Goal: Book appointment/travel/reservation

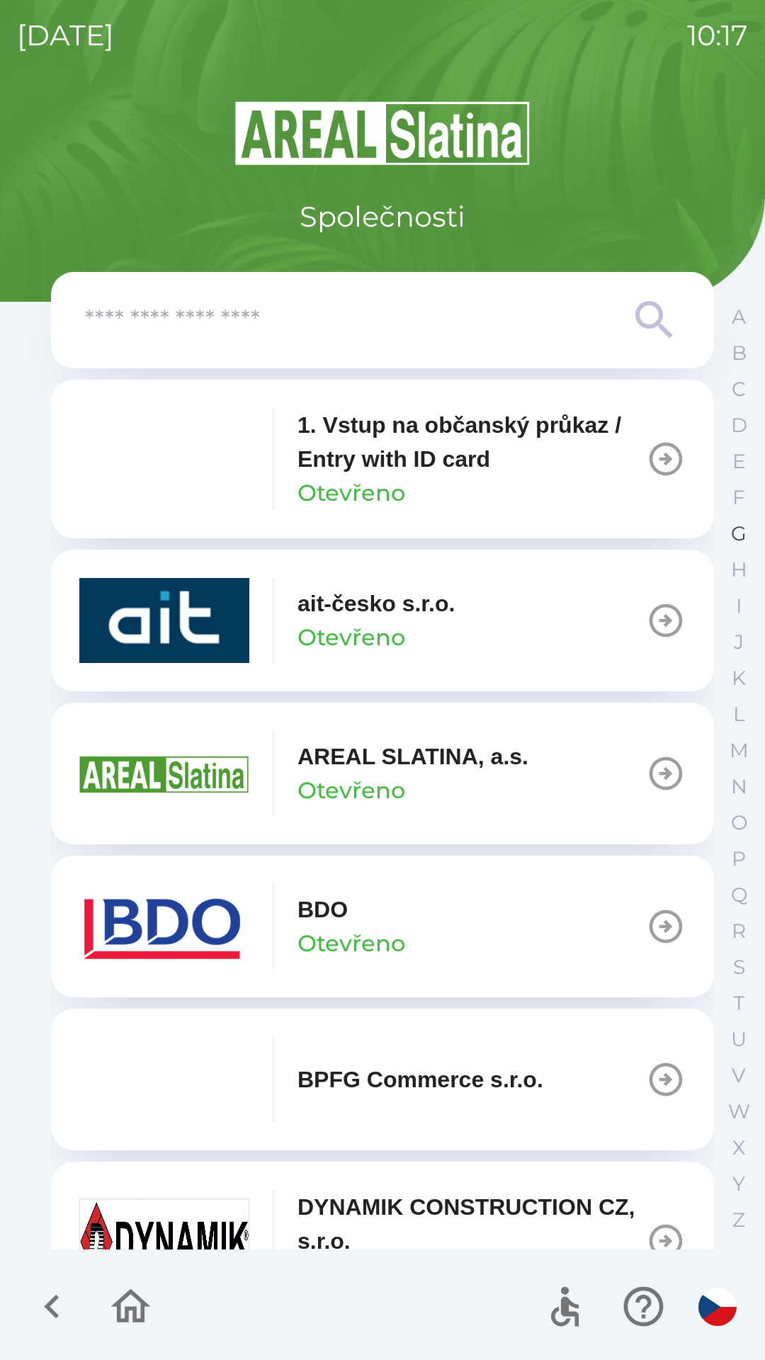
click at [733, 532] on p "G" at bounding box center [739, 533] width 16 height 25
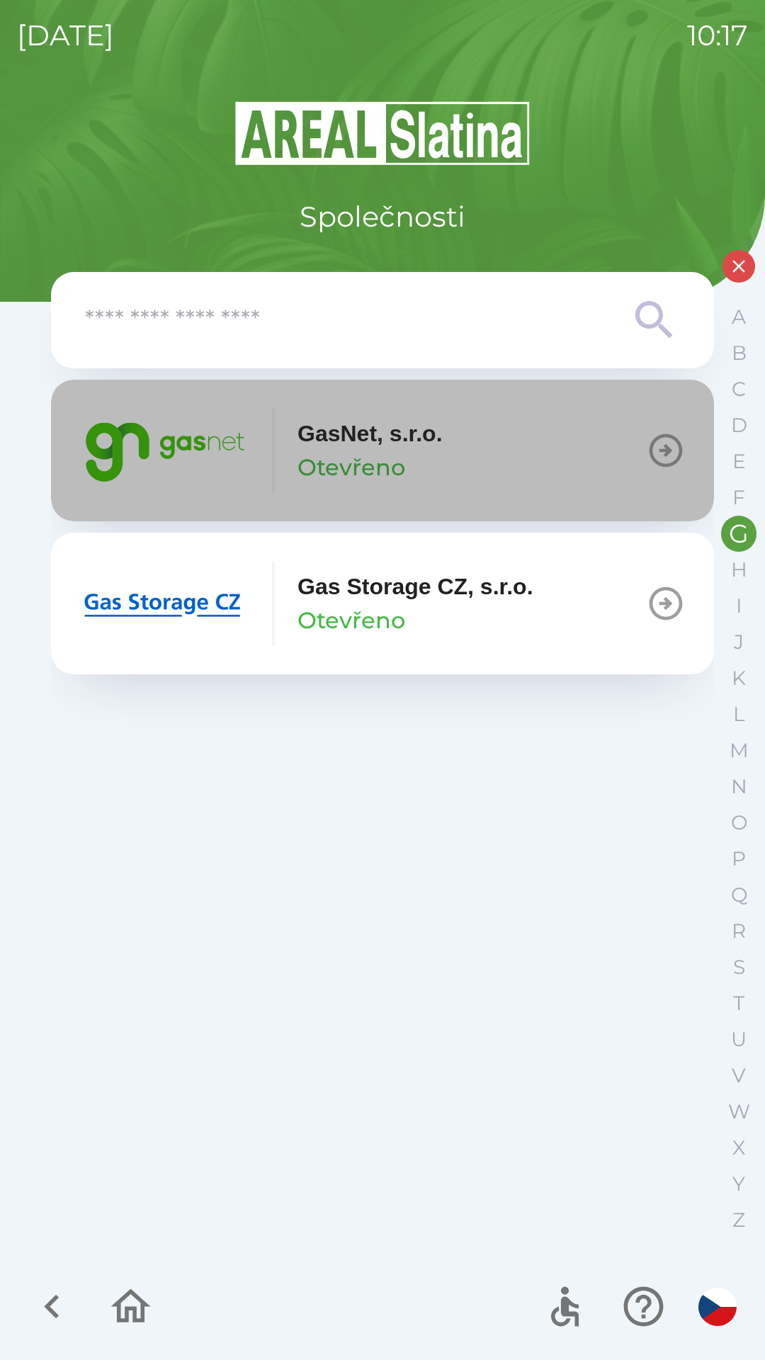
click at [433, 453] on div "GasNet, s.r.o. Otevřeno" at bounding box center [369, 450] width 145 height 68
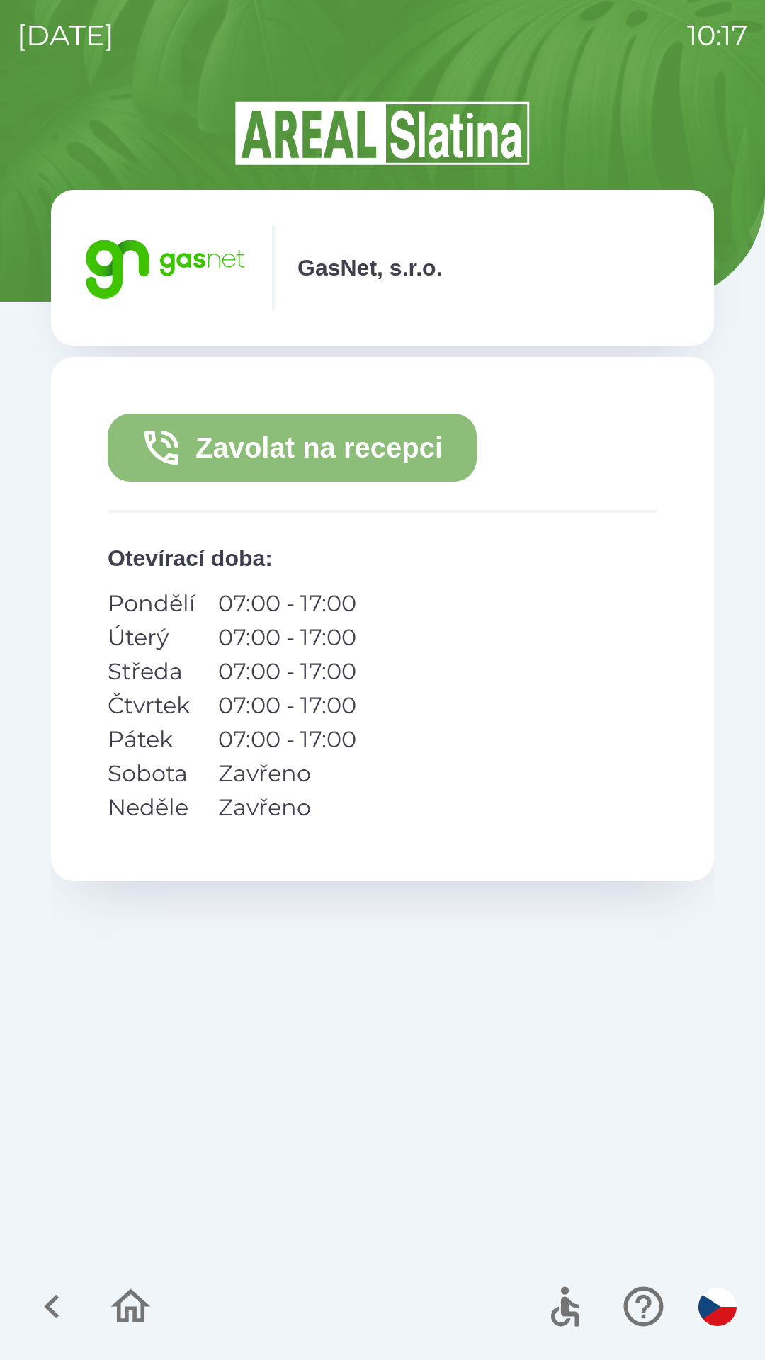
click at [333, 447] on button "Zavolat na recepci" at bounding box center [292, 448] width 369 height 68
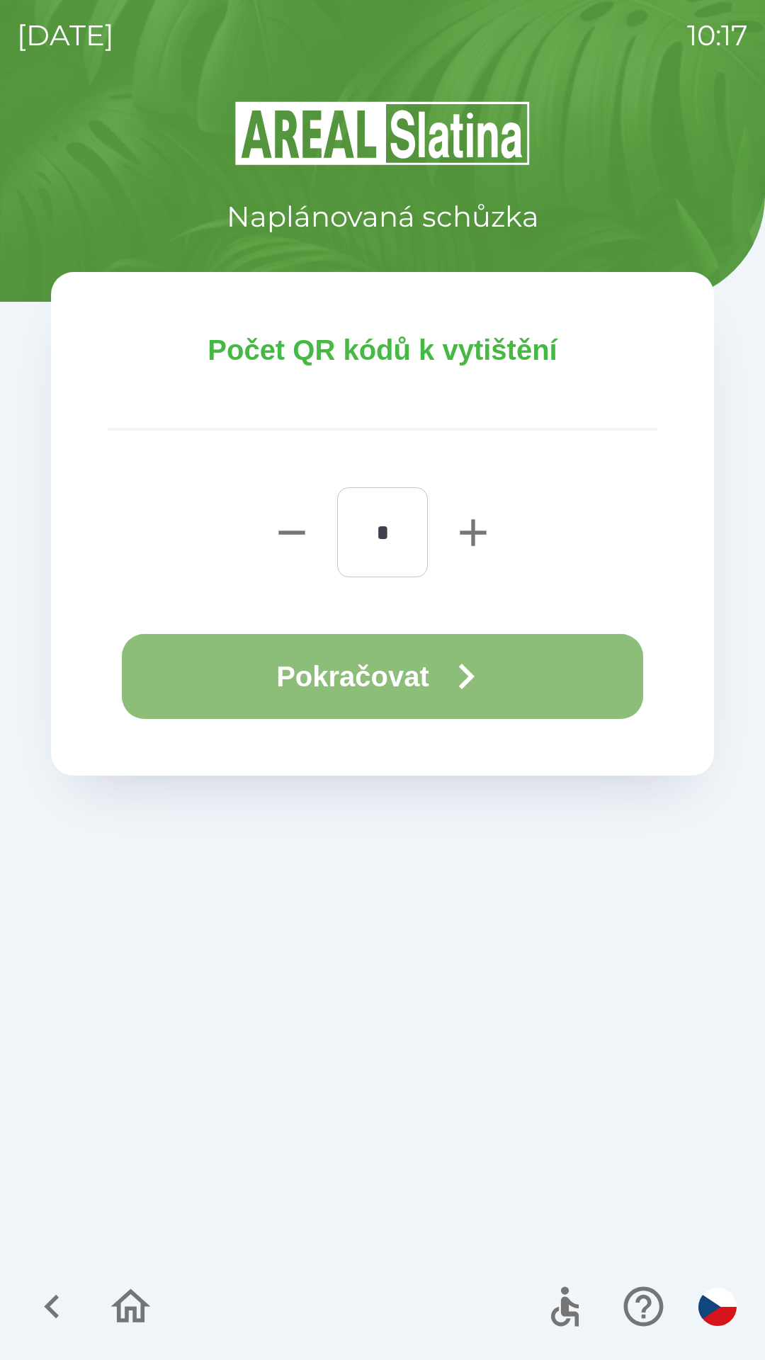
click at [343, 690] on button "Pokračovat" at bounding box center [382, 676] width 521 height 85
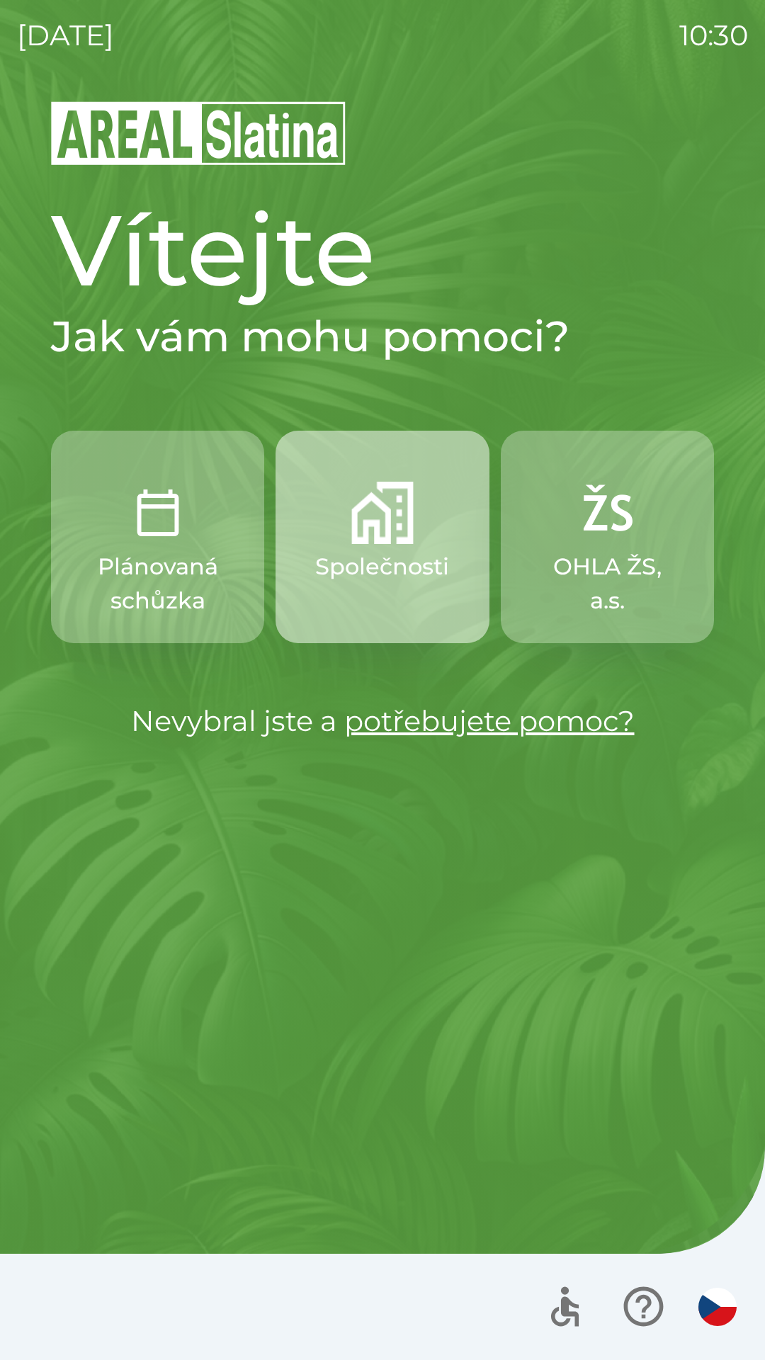
click at [389, 509] on img "button" at bounding box center [382, 513] width 62 height 62
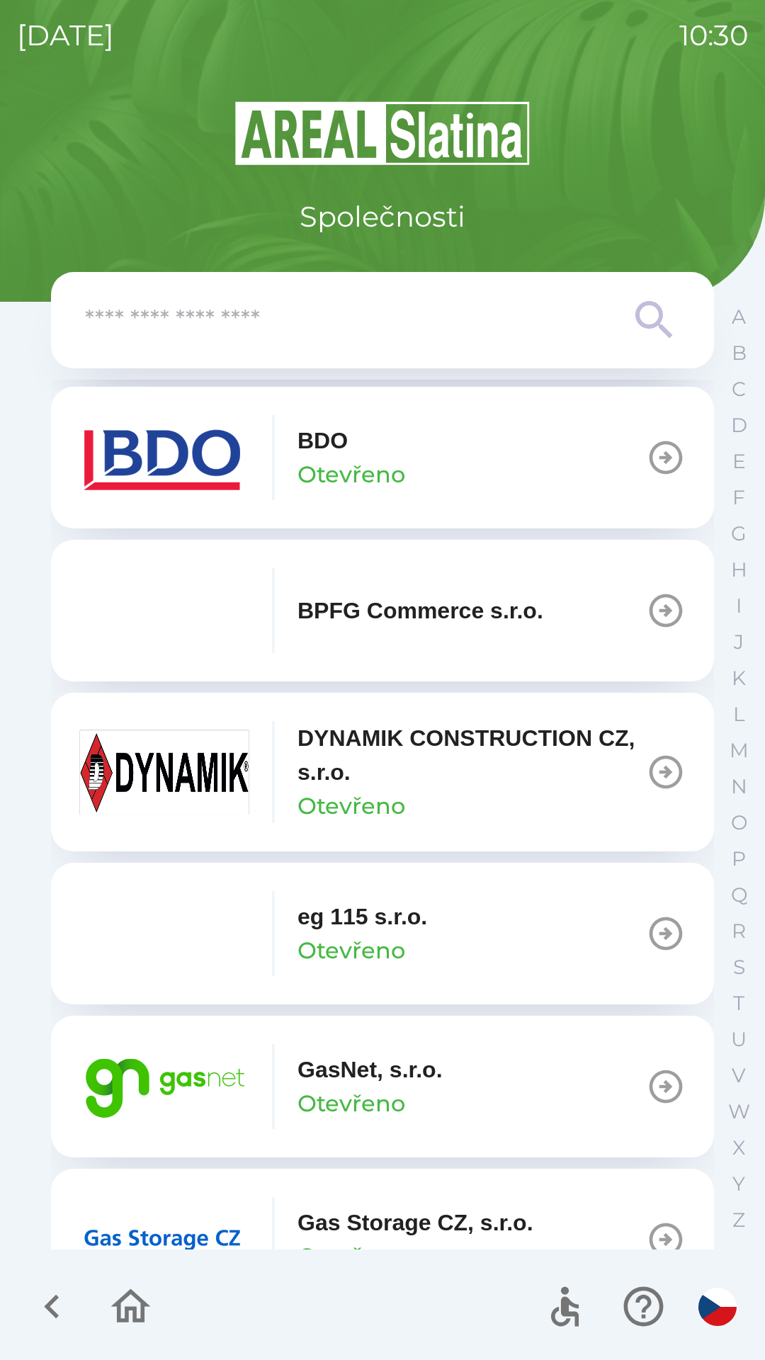
scroll to position [470, 0]
click at [154, 1082] on img "button" at bounding box center [164, 1085] width 170 height 85
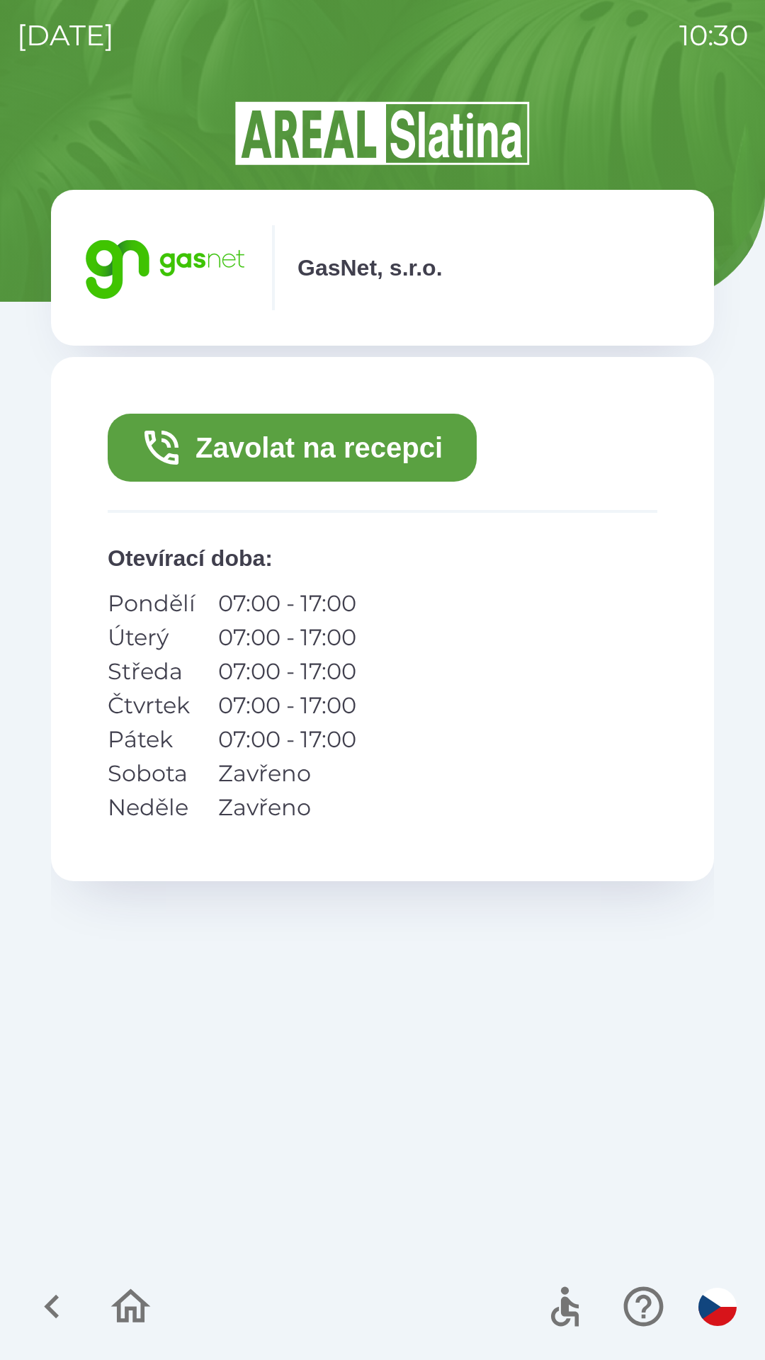
click at [258, 446] on button "Zavolat na recepci" at bounding box center [292, 448] width 369 height 68
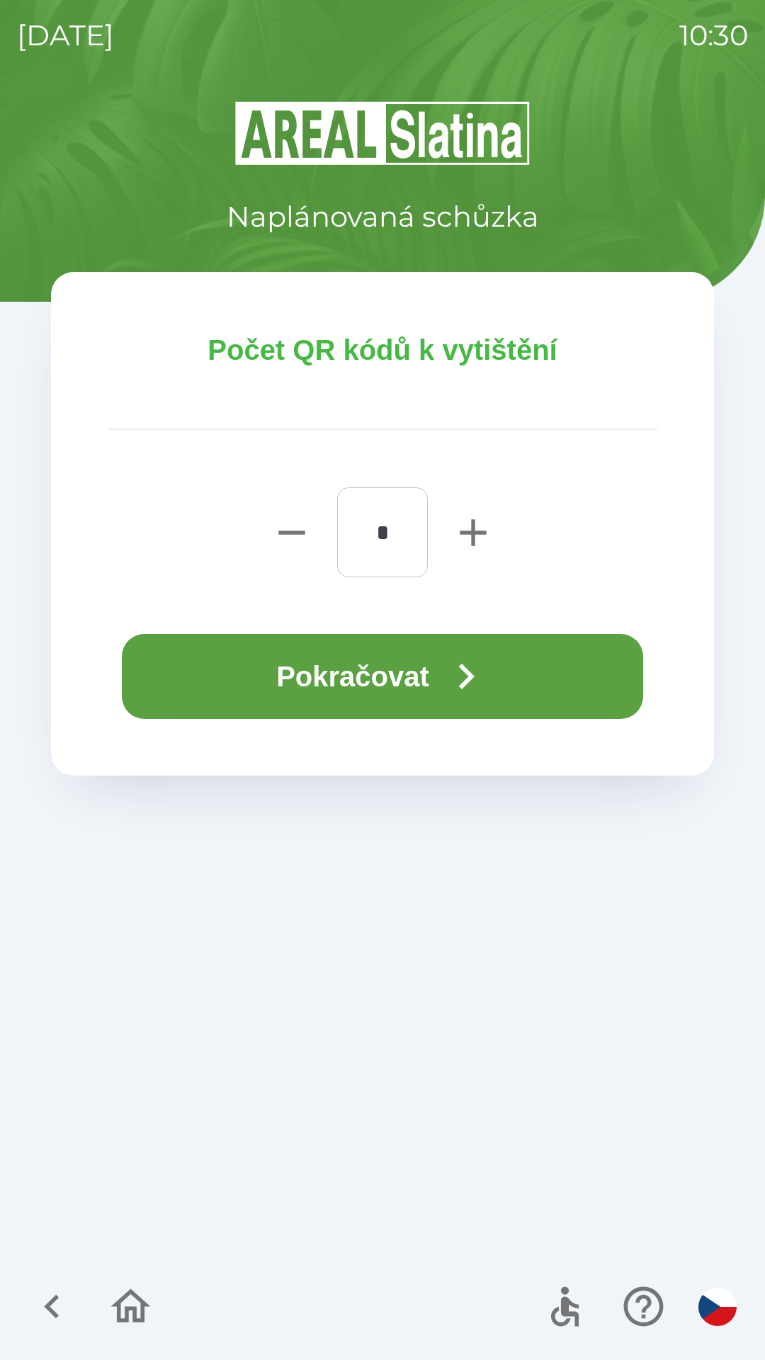
click at [268, 681] on button "Pokračovat" at bounding box center [382, 676] width 521 height 85
